Goal: Task Accomplishment & Management: Use online tool/utility

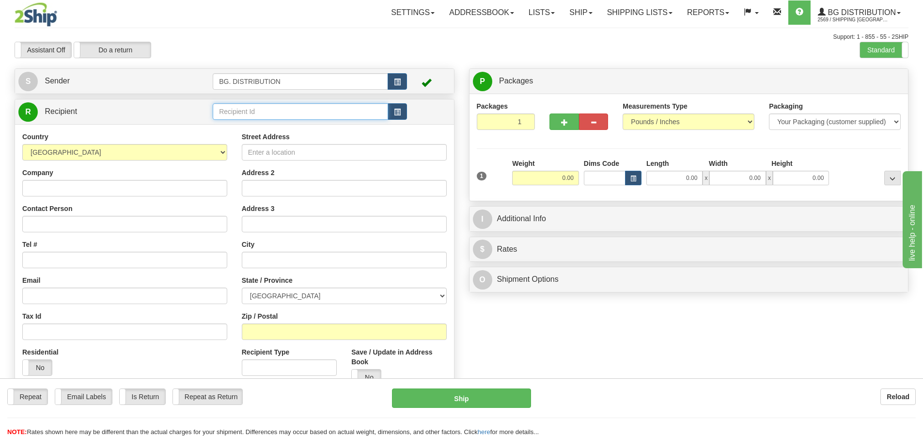
click at [327, 115] on input "text" at bounding box center [300, 111] width 175 height 16
click at [306, 127] on div "20120" at bounding box center [299, 126] width 166 height 11
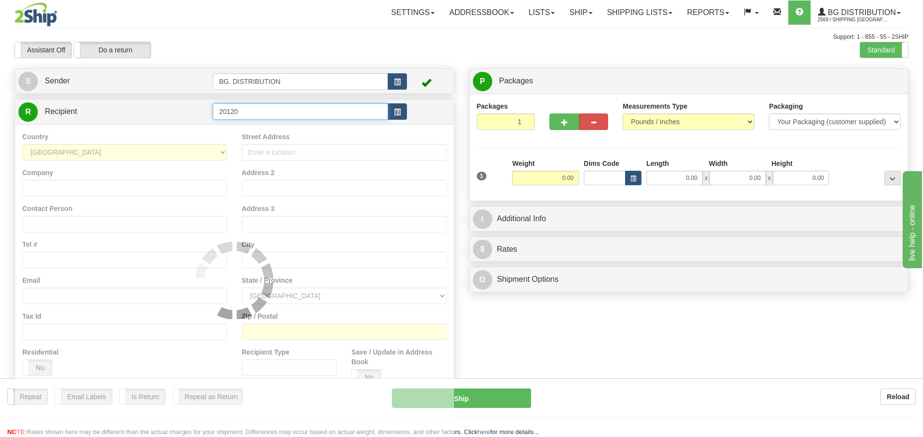
type input "20120"
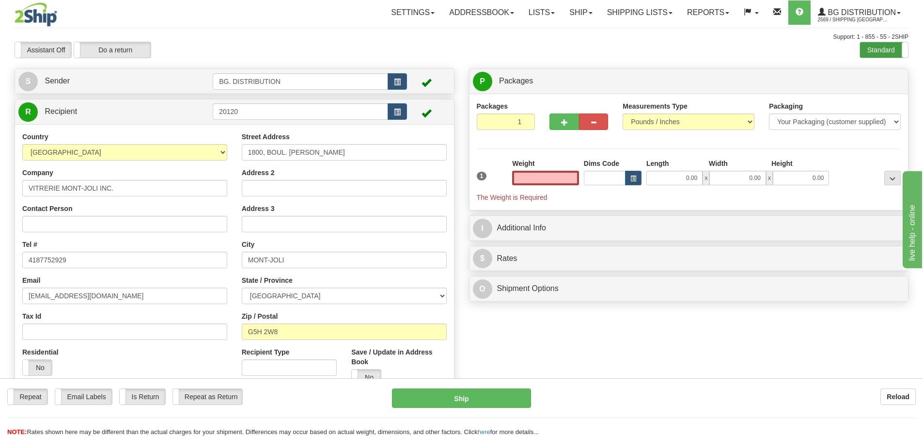
type input "0.00"
click at [886, 46] on label "Standard" at bounding box center [884, 50] width 48 height 16
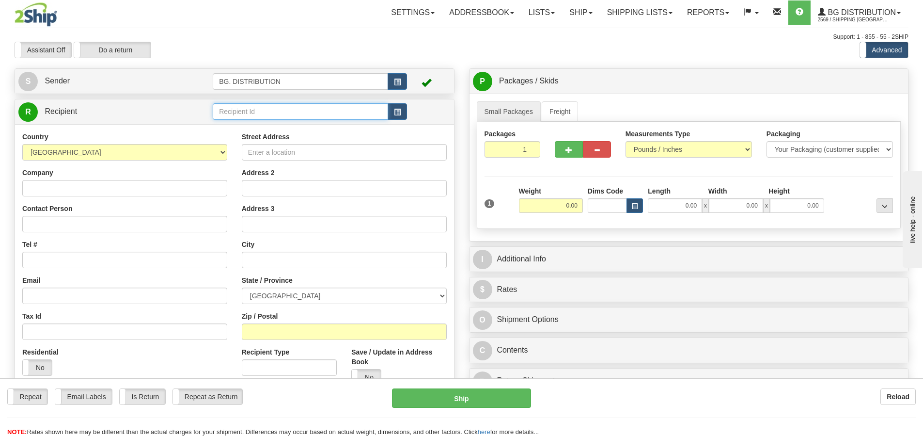
click at [264, 110] on input "text" at bounding box center [300, 111] width 175 height 16
click at [279, 123] on div "20120" at bounding box center [299, 126] width 166 height 11
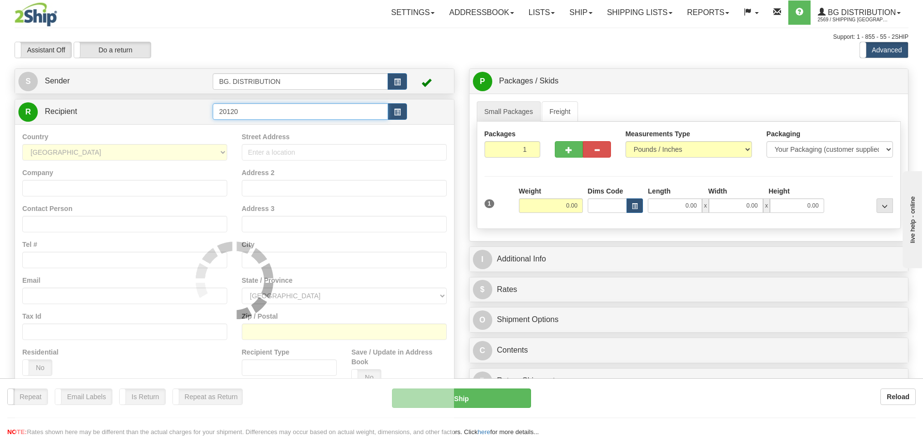
type input "20120"
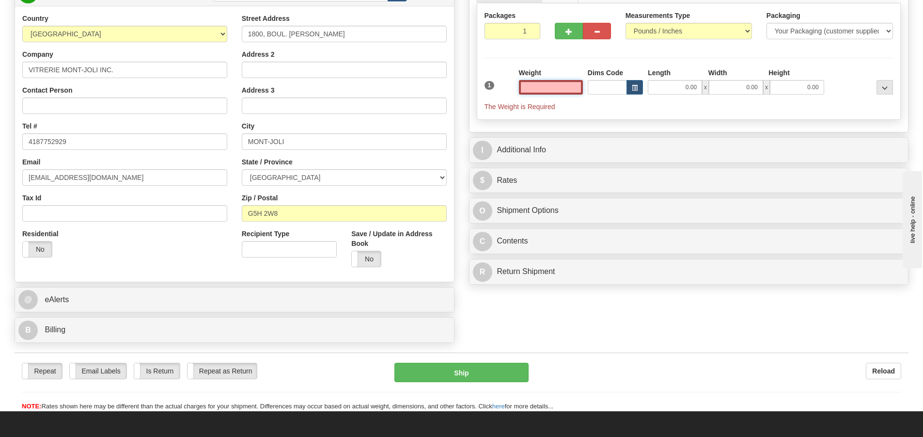
scroll to position [194, 0]
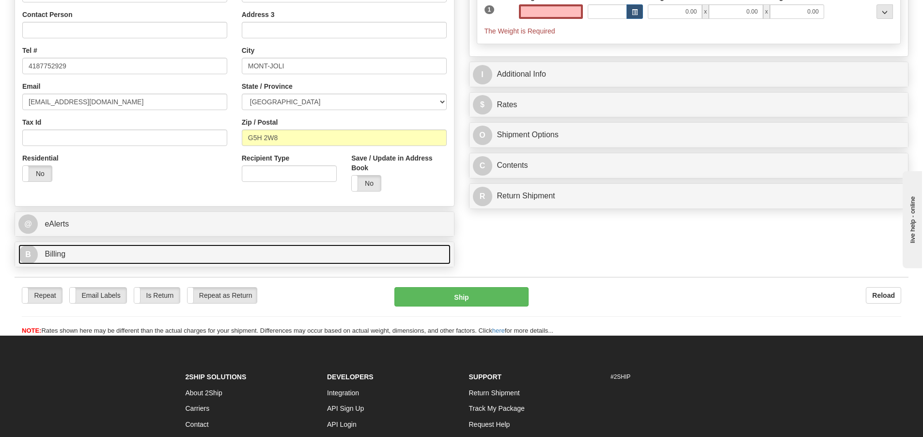
type input "0.00"
click at [37, 257] on span "B" at bounding box center [27, 254] width 19 height 19
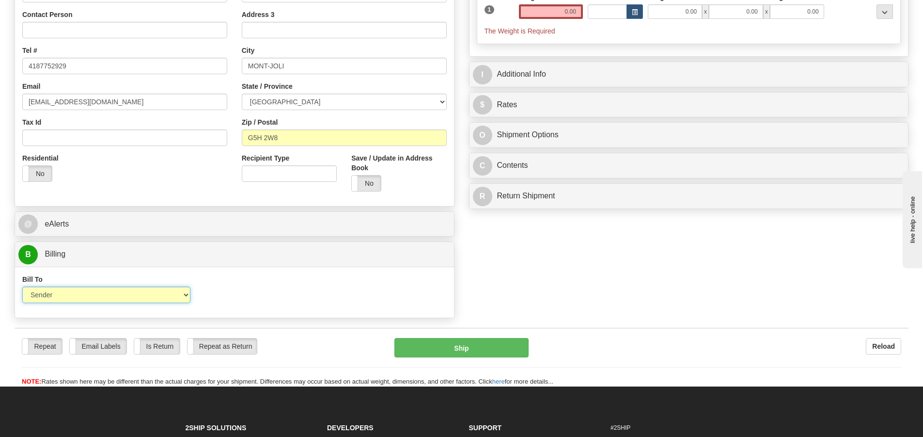
click at [53, 292] on select "Sender Recipient Third Party Collect" at bounding box center [106, 294] width 168 height 16
select select "2"
click at [22, 286] on select "Sender Recipient Third Party Collect" at bounding box center [106, 294] width 168 height 16
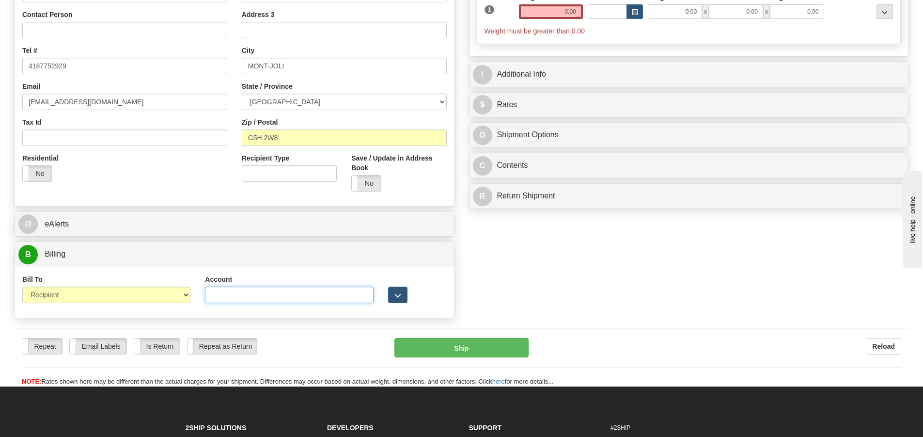
click at [274, 294] on input "Account" at bounding box center [289, 294] width 168 height 16
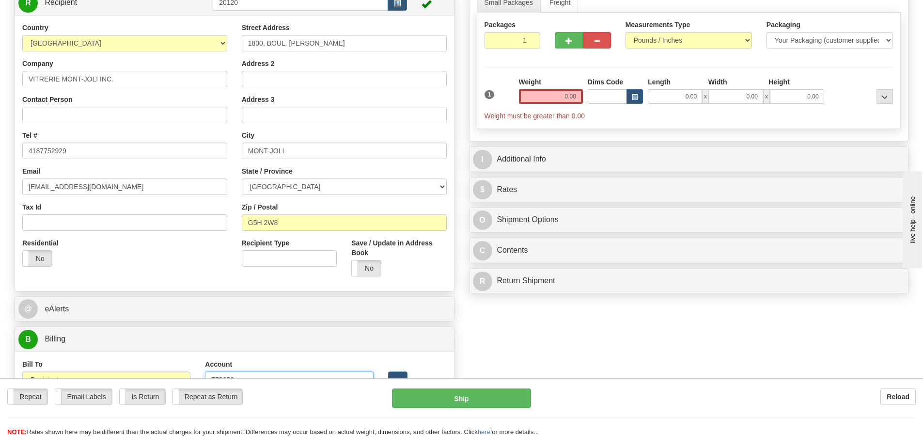
scroll to position [0, 0]
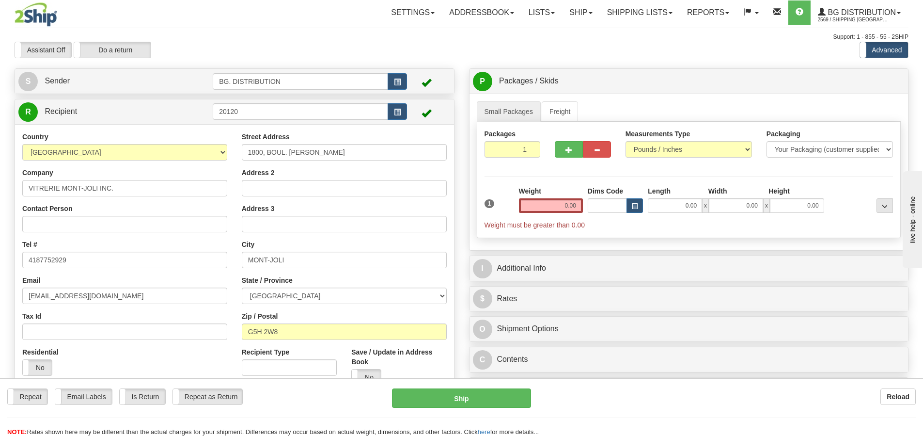
type input "778850"
click at [565, 204] on input "0.00" at bounding box center [551, 205] width 64 height 15
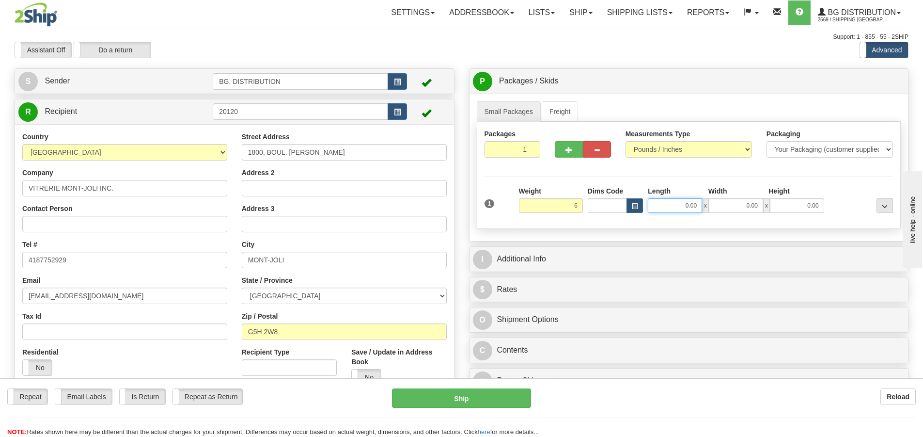
type input "6.00"
click at [682, 205] on input "0.00" at bounding box center [675, 205] width 54 height 15
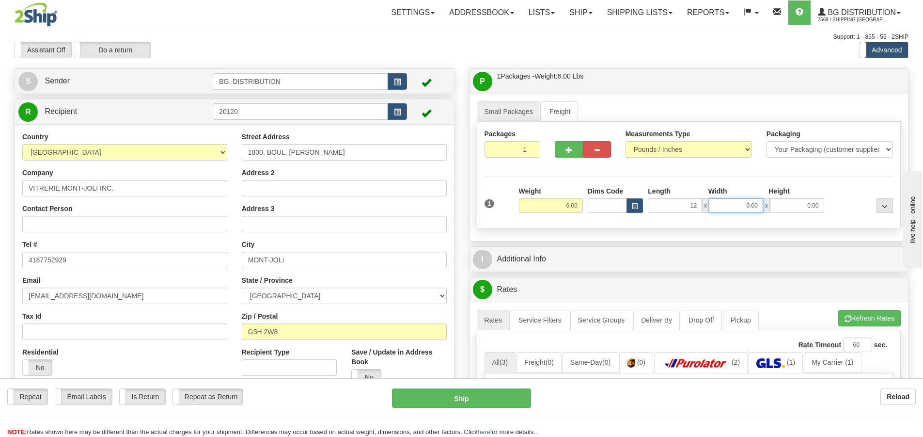
type input "12.00"
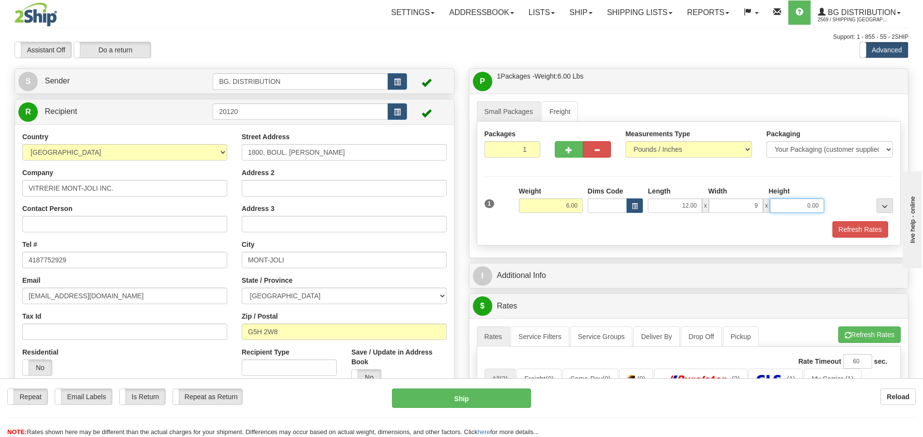
type input "9.00"
type input "7.00"
click at [470, 272] on div "I Additional Info" at bounding box center [688, 275] width 439 height 25
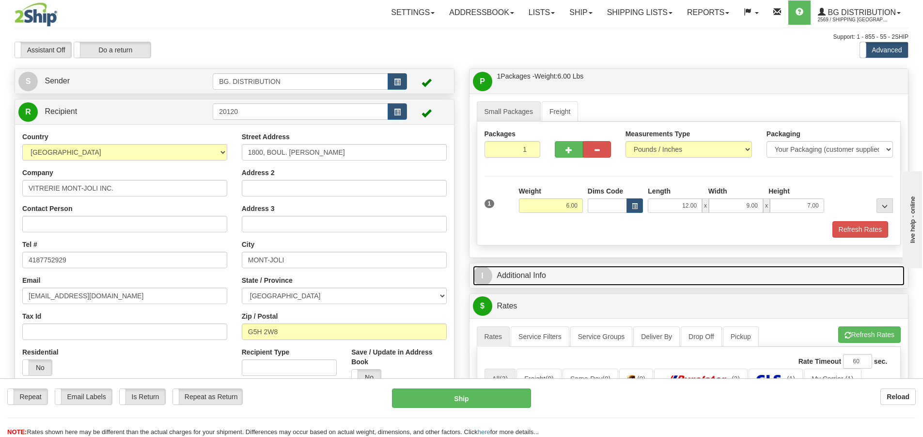
click at [483, 272] on span "I" at bounding box center [482, 275] width 19 height 19
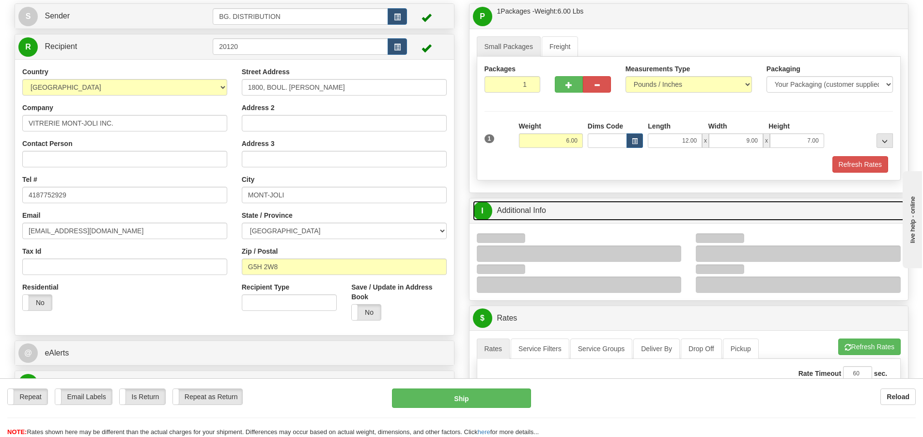
scroll to position [145, 0]
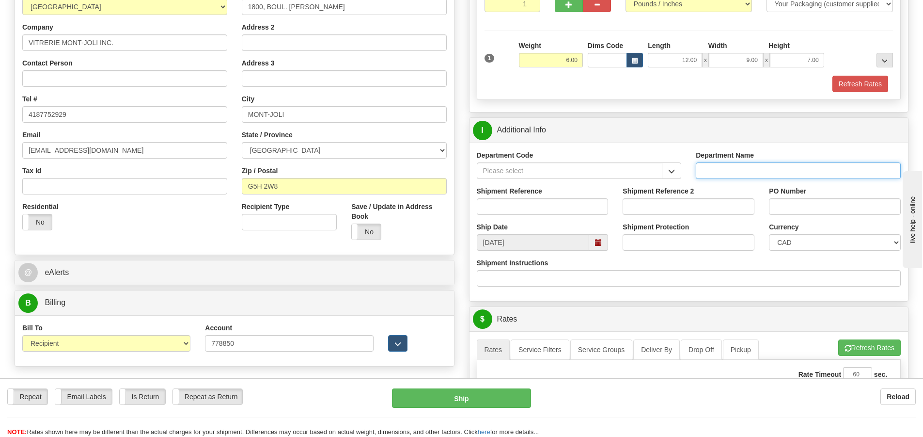
click at [743, 168] on input "Department Name" at bounding box center [798, 170] width 205 height 16
type input "."
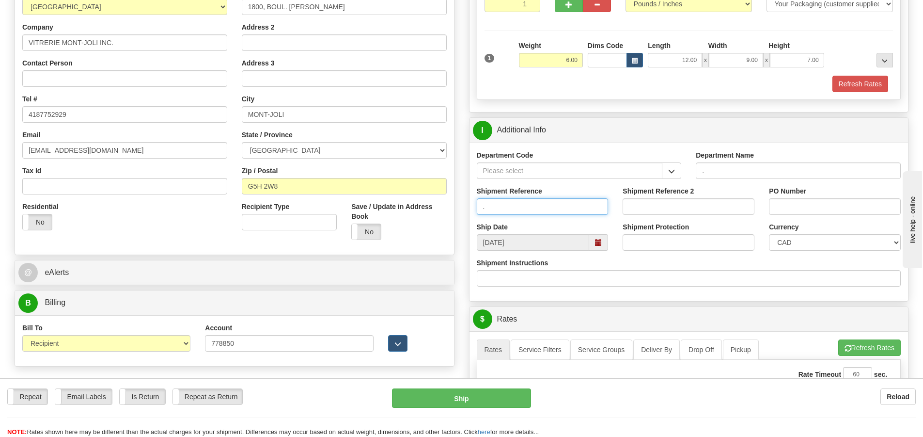
type input "."
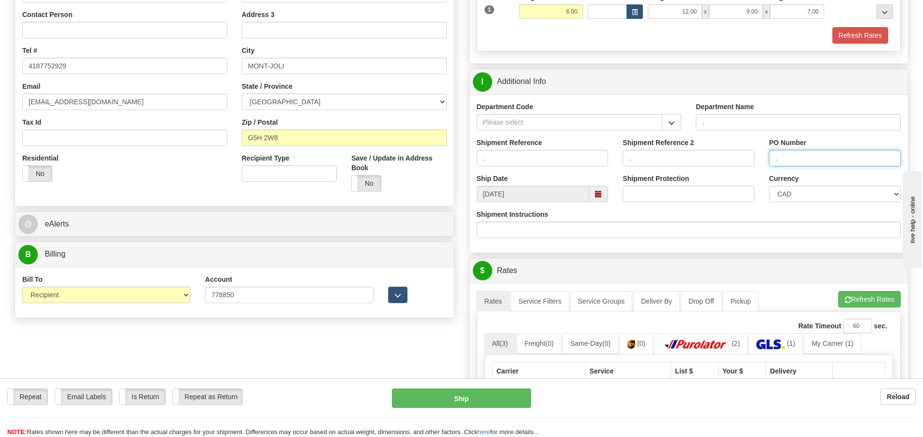
scroll to position [291, 0]
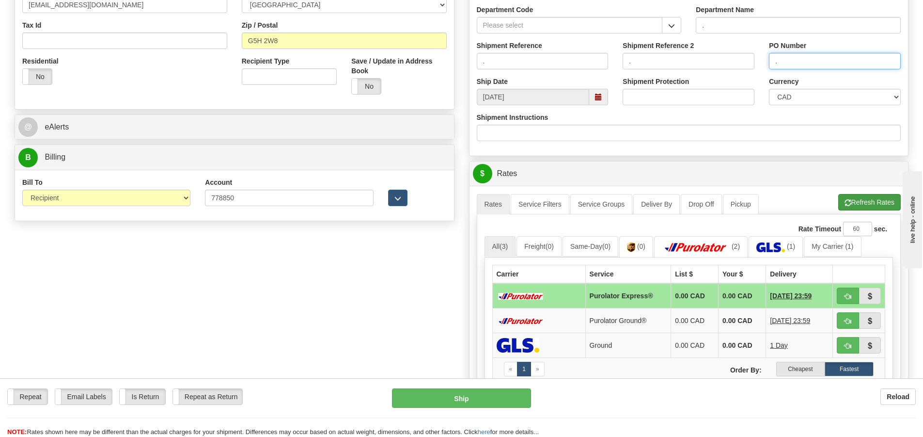
type input "."
click at [857, 196] on button "Refresh Rates" at bounding box center [869, 202] width 63 height 16
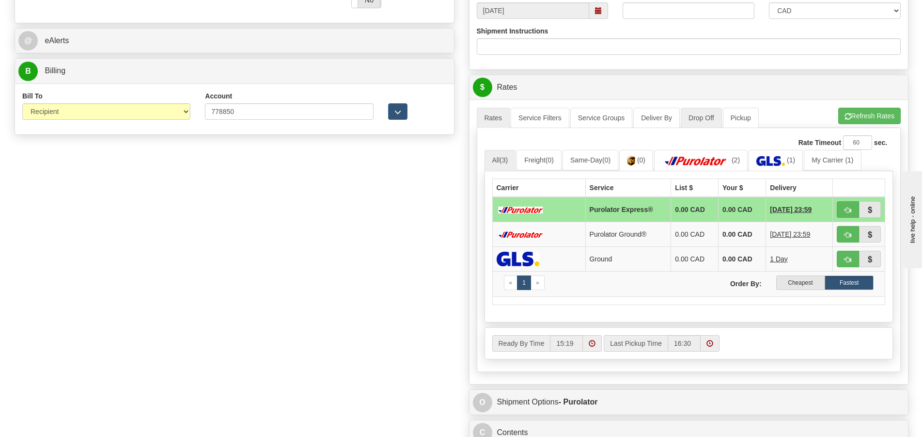
scroll to position [242, 0]
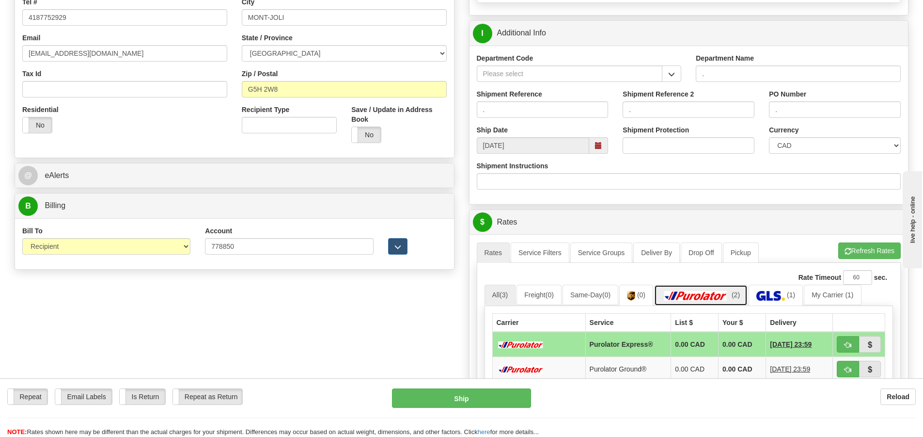
click at [723, 297] on img at bounding box center [696, 296] width 68 height 10
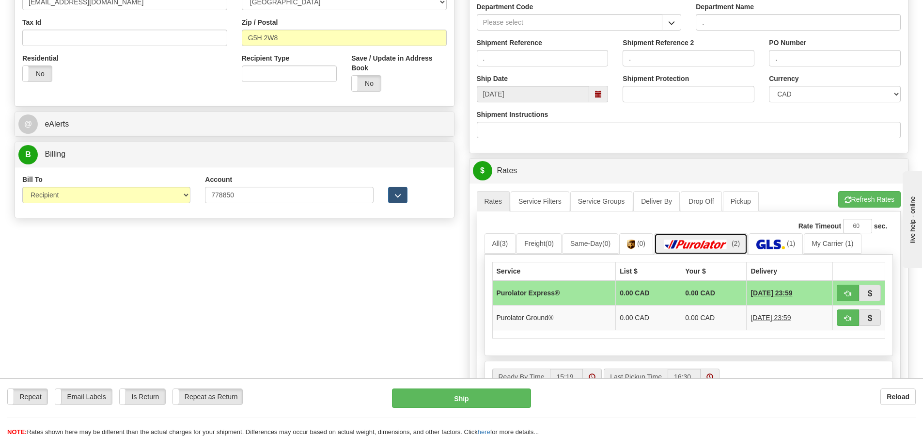
scroll to position [388, 0]
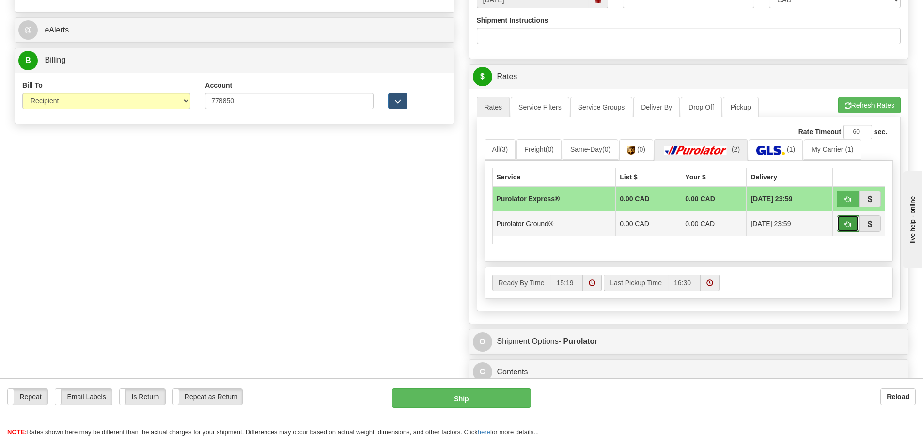
click at [842, 224] on button "button" at bounding box center [848, 223] width 22 height 16
type input "260"
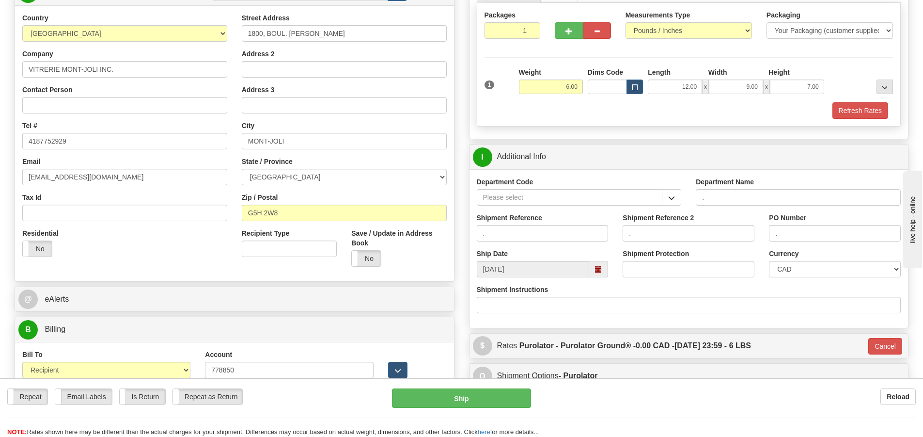
scroll to position [96, 0]
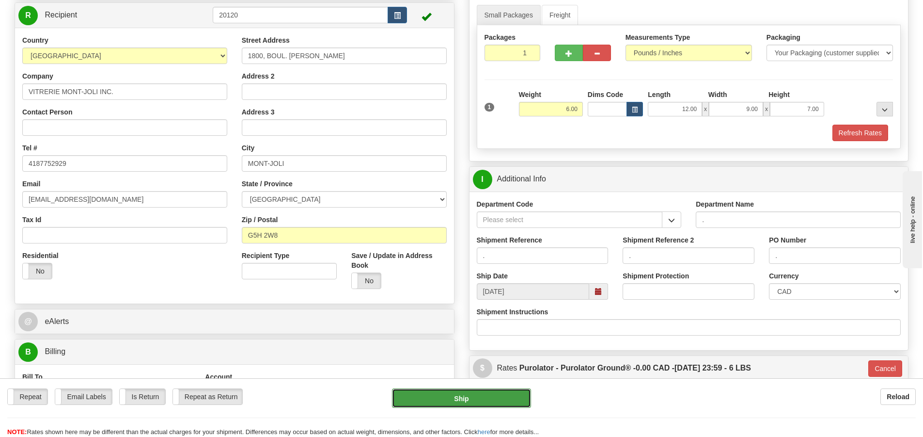
click at [477, 401] on button "Ship" at bounding box center [461, 397] width 139 height 19
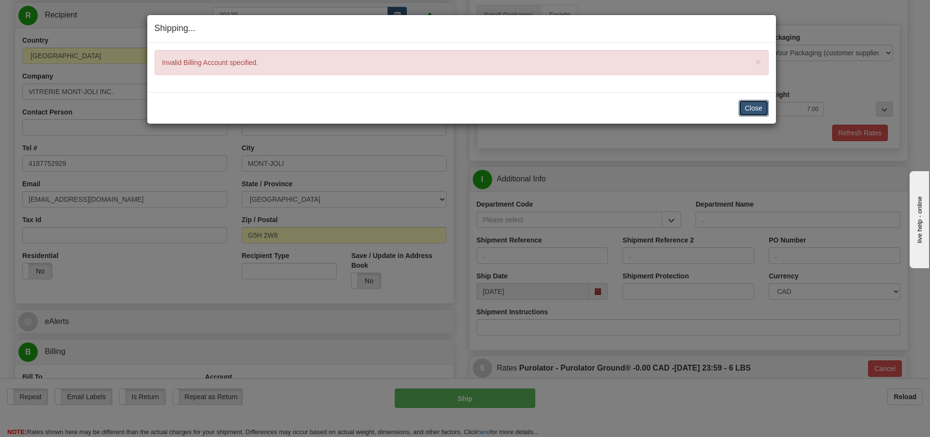
click at [746, 102] on button "Close" at bounding box center [754, 108] width 30 height 16
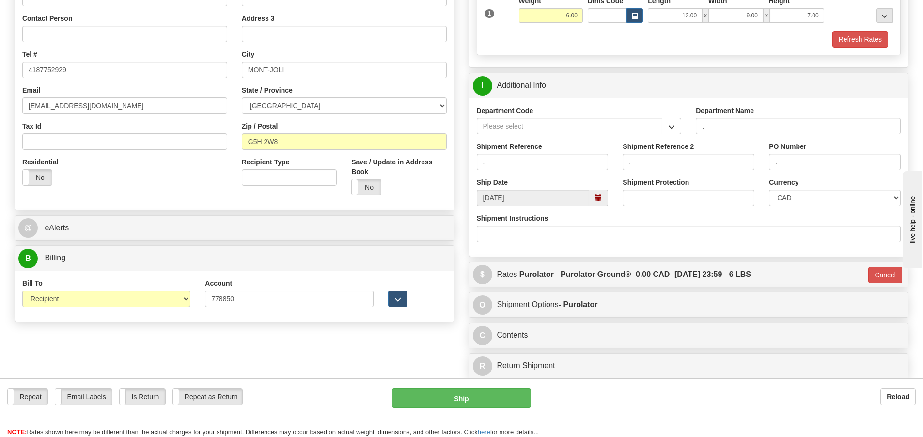
scroll to position [193, 0]
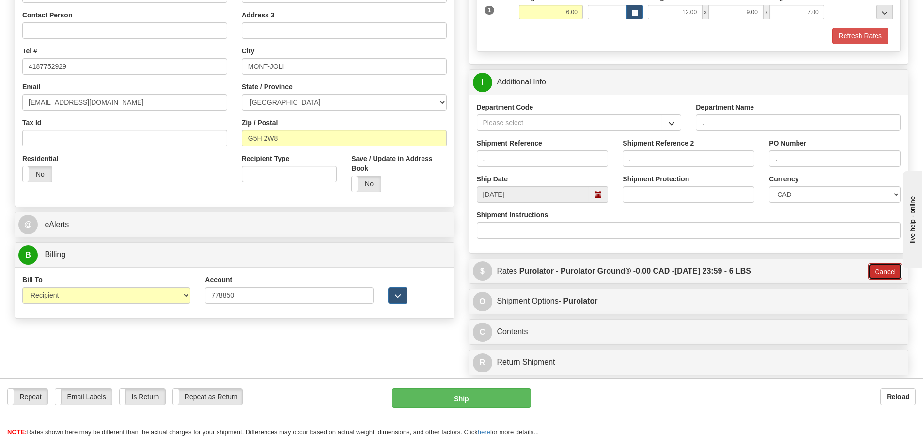
click at [887, 268] on button "Cancel" at bounding box center [885, 271] width 34 height 16
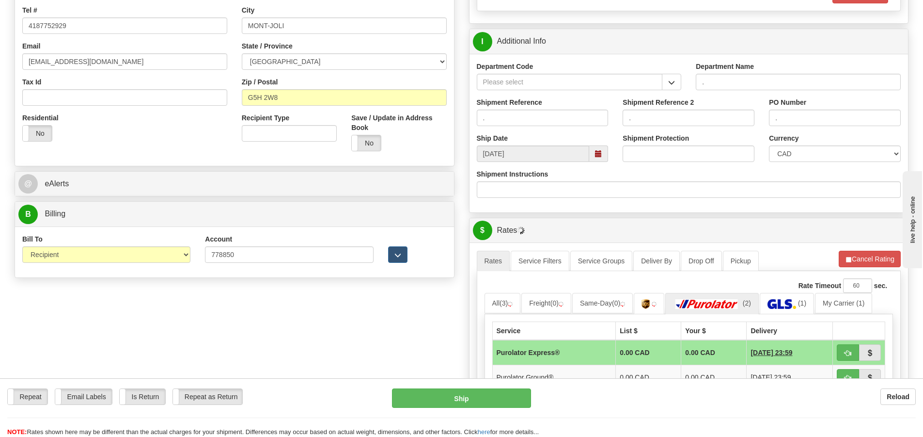
scroll to position [290, 0]
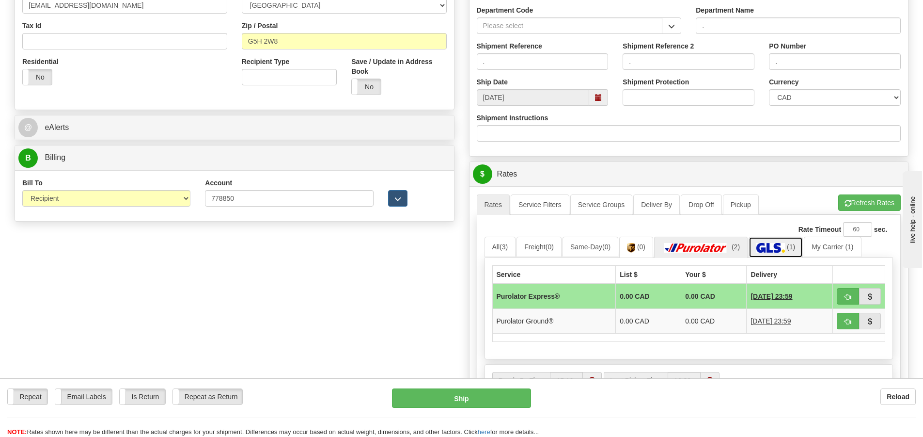
click at [767, 249] on img at bounding box center [770, 248] width 29 height 10
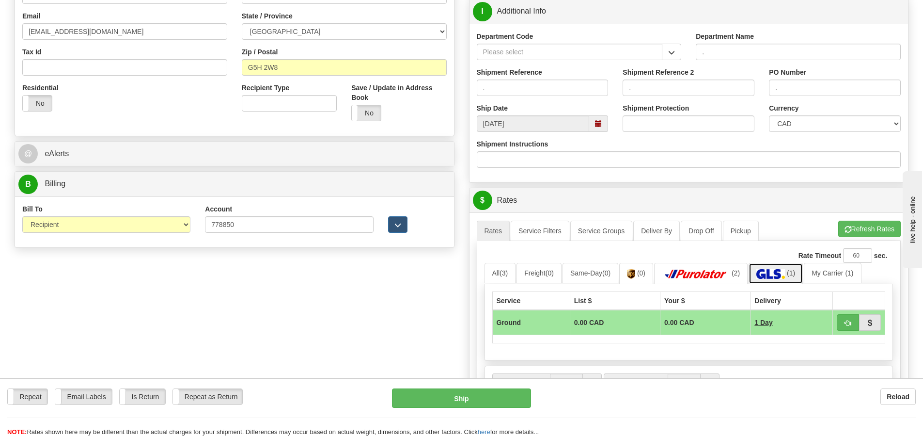
scroll to position [242, 0]
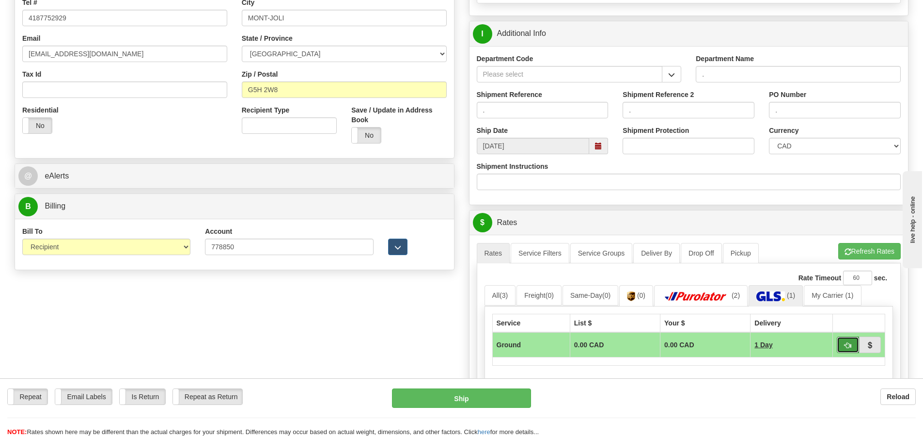
click at [844, 344] on button "button" at bounding box center [848, 344] width 22 height 16
type input "1"
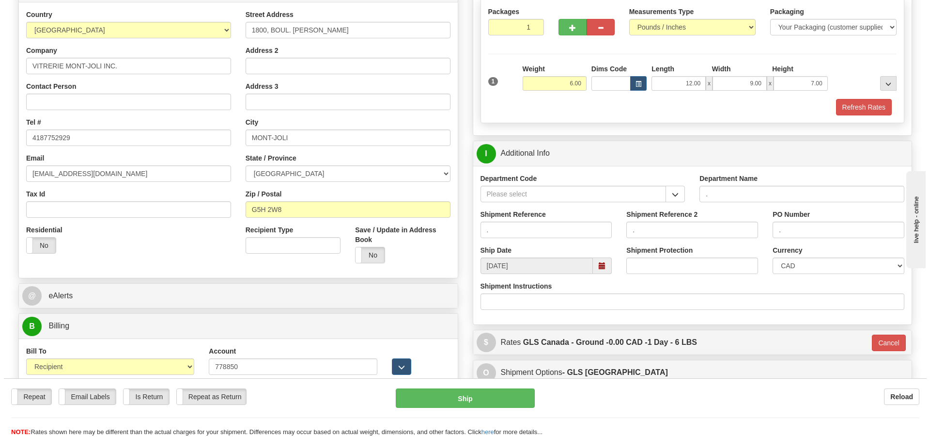
scroll to position [145, 0]
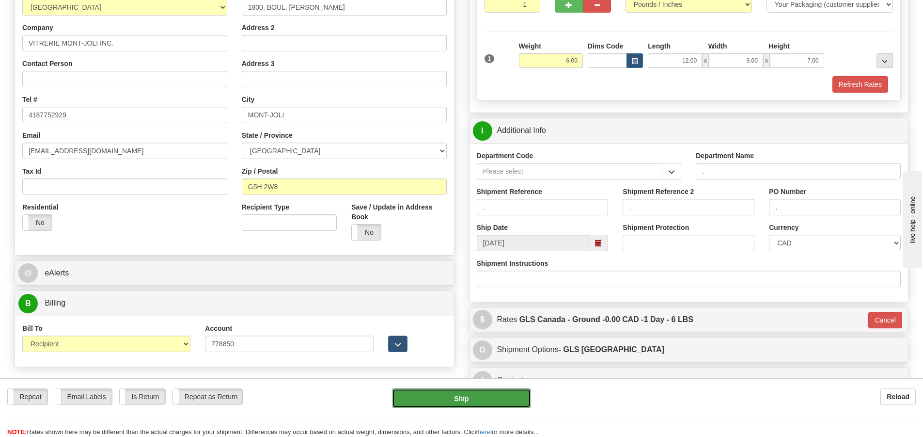
click at [465, 397] on button "Ship" at bounding box center [461, 397] width 139 height 19
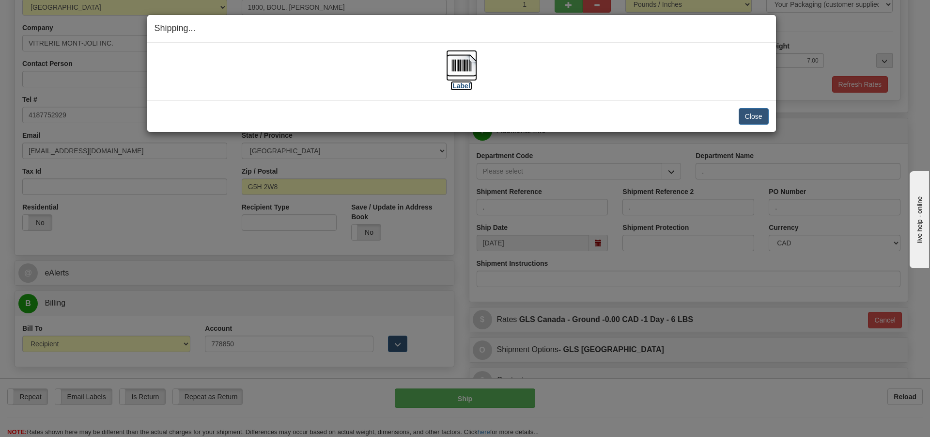
click at [465, 87] on label "[Label]" at bounding box center [462, 86] width 22 height 10
click at [763, 119] on button "Close" at bounding box center [754, 116] width 30 height 16
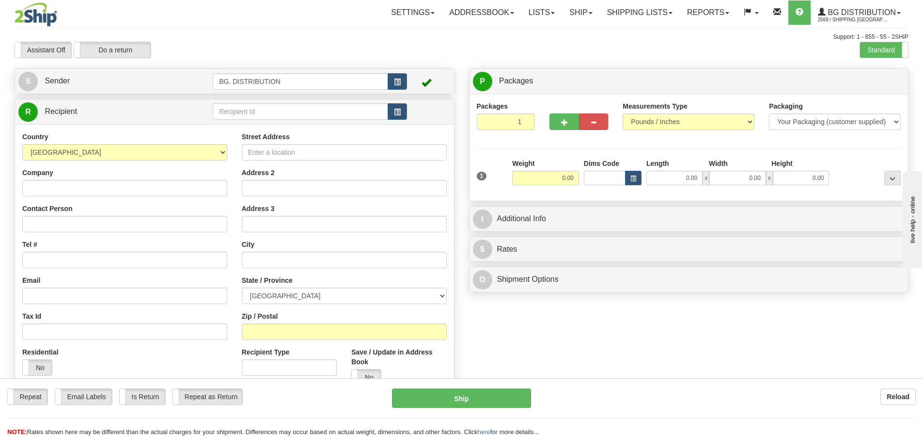
click at [590, 96] on div "Packages 1 1 Measurements Type" at bounding box center [688, 147] width 439 height 107
click at [631, 49] on div "Assistant On Assistant Off Do a return Do a return Previous Next Standard Advan…" at bounding box center [461, 50] width 908 height 16
drag, startPoint x: 604, startPoint y: 43, endPoint x: 531, endPoint y: 54, distance: 73.6
click at [533, 54] on div "Assistant On Assistant Off Do a return Do a return Previous Next Standard Advan…" at bounding box center [461, 50] width 908 height 16
drag, startPoint x: 450, startPoint y: 55, endPoint x: 385, endPoint y: 50, distance: 65.1
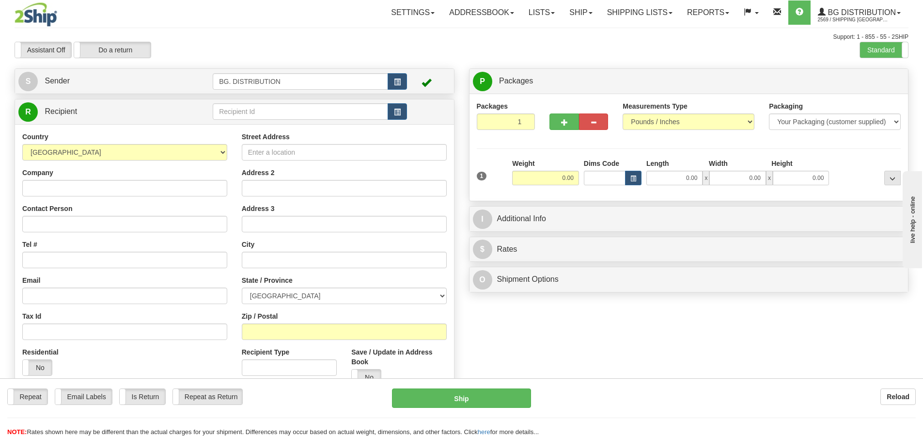
click at [387, 50] on div "Assistant On Assistant Off Do a return Do a return Previous Next Standard Advan…" at bounding box center [461, 50] width 908 height 16
click at [347, 42] on div "Assistant On Assistant Off Do a return Do a return" at bounding box center [196, 50] width 378 height 16
drag, startPoint x: 475, startPoint y: 46, endPoint x: 423, endPoint y: 46, distance: 52.3
click at [429, 47] on div "Assistant On Assistant Off Do a return Do a return Previous Next Standard Advan…" at bounding box center [461, 50] width 908 height 16
click at [278, 47] on div "Assistant On Assistant Off Do a return Do a return" at bounding box center [196, 50] width 378 height 16
